Goal: Obtain resource: Download file/media

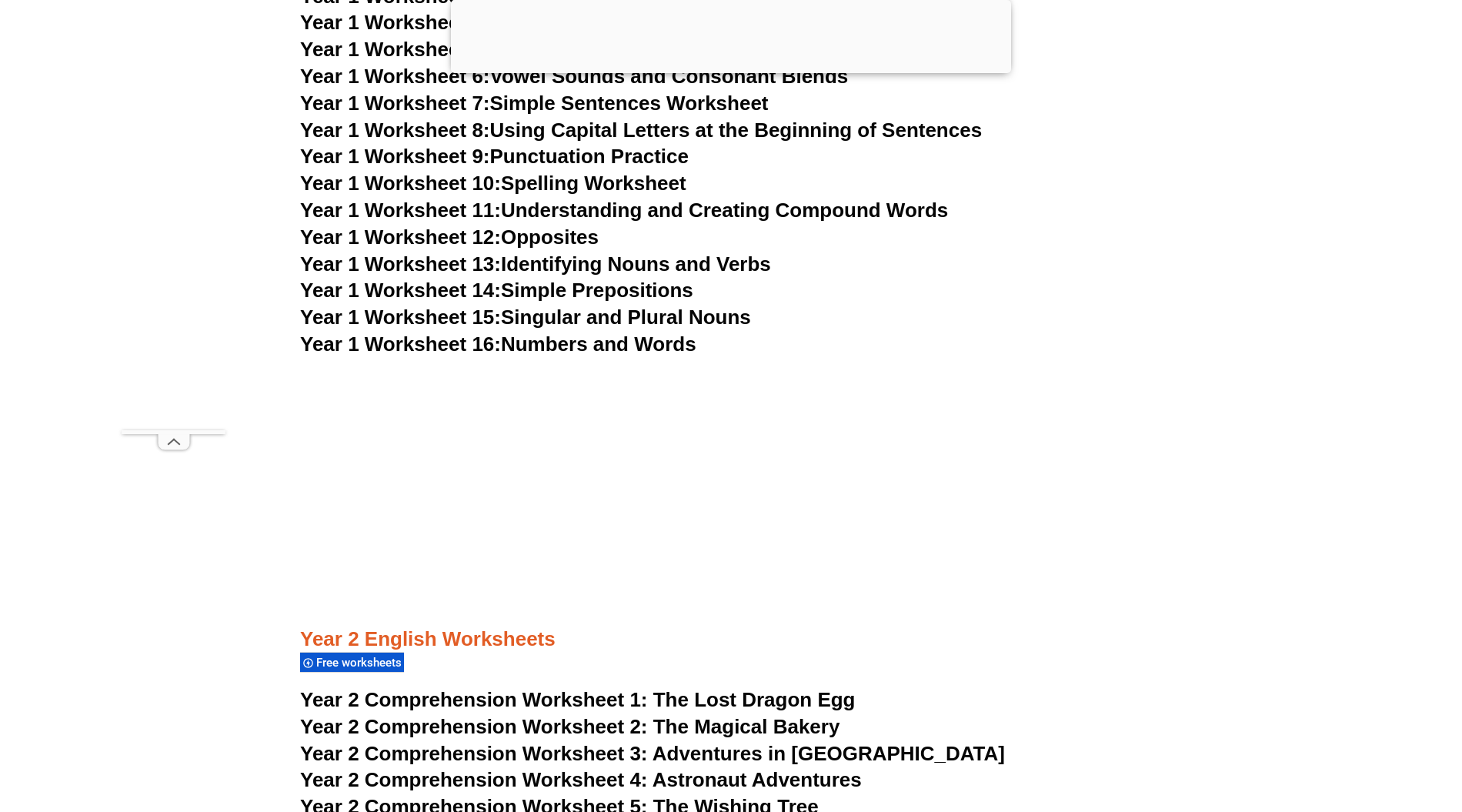
scroll to position [2909, 0]
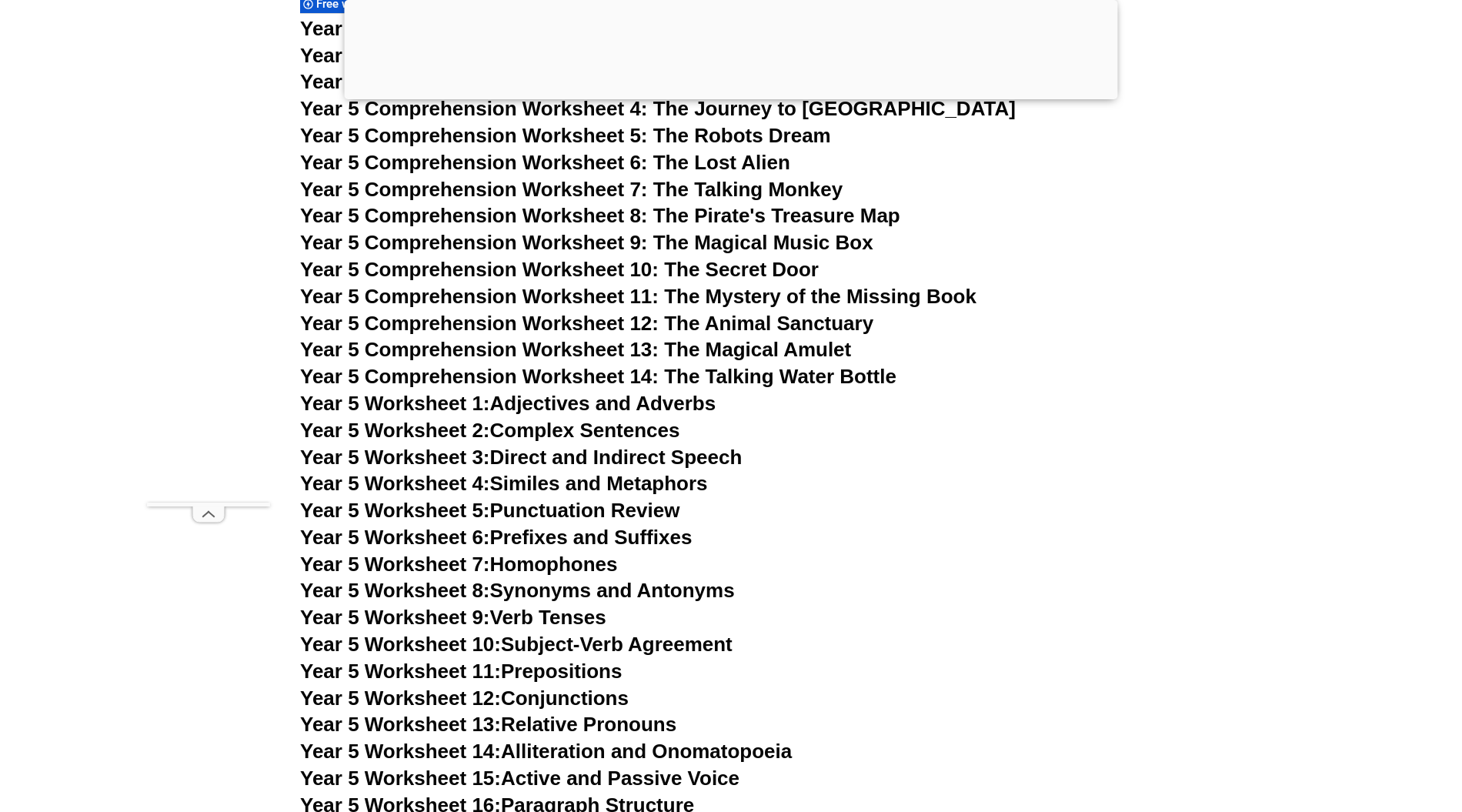
scroll to position [7078, 0]
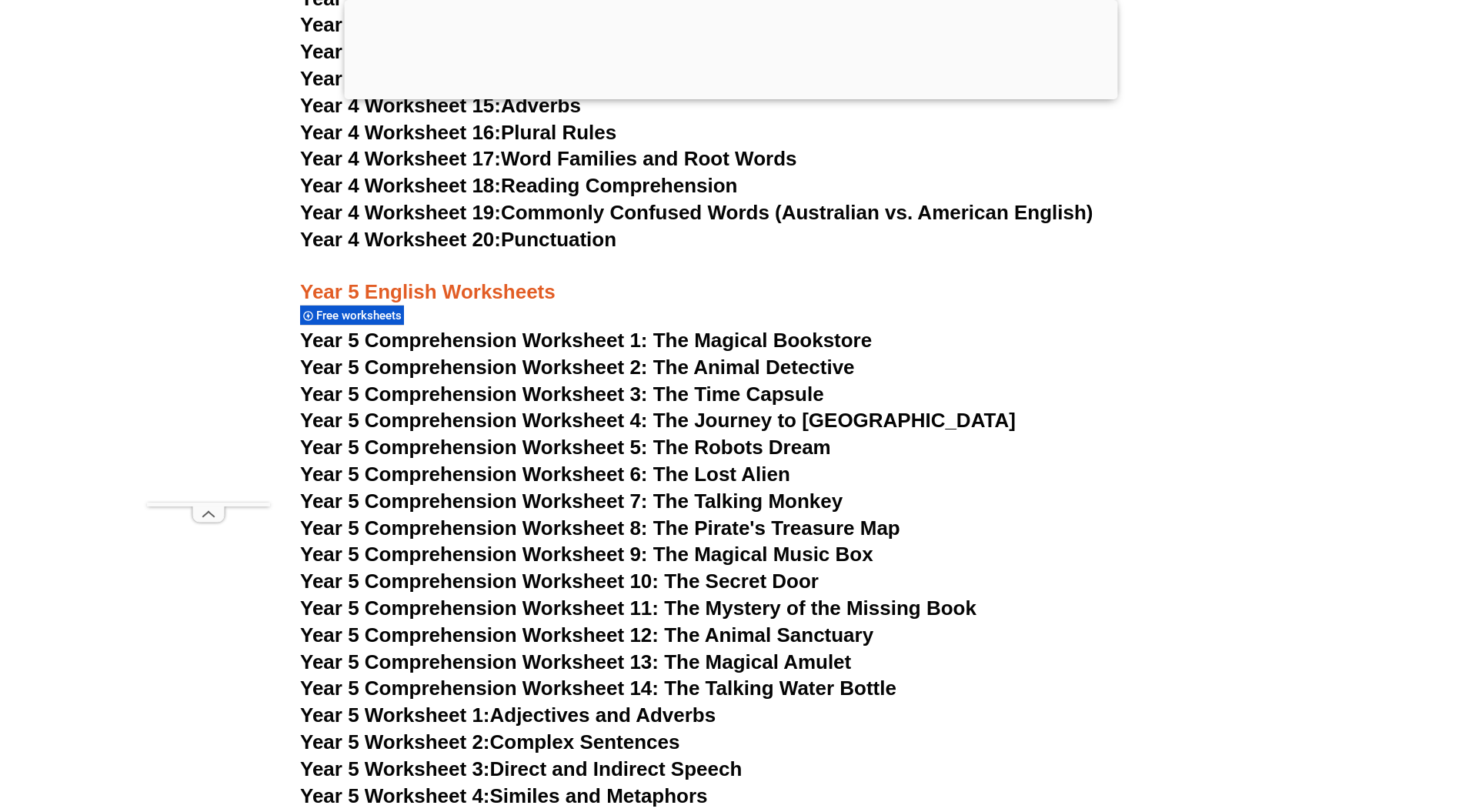
click at [624, 373] on span "Year 5 Comprehension Worksheet 2: The Animal Detective" at bounding box center [577, 366] width 555 height 23
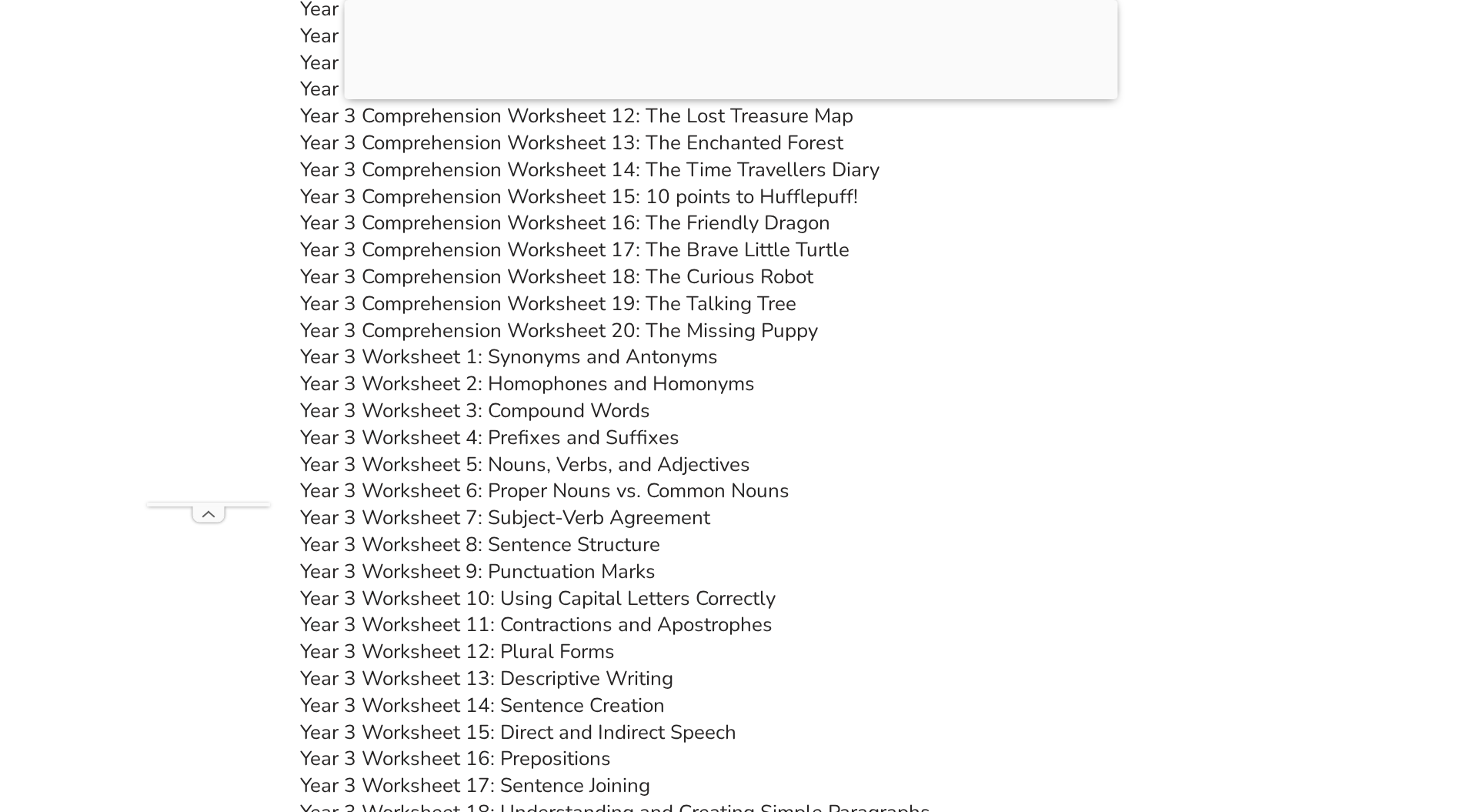
scroll to position [5128, 0]
